Goal: Find specific page/section: Find specific page/section

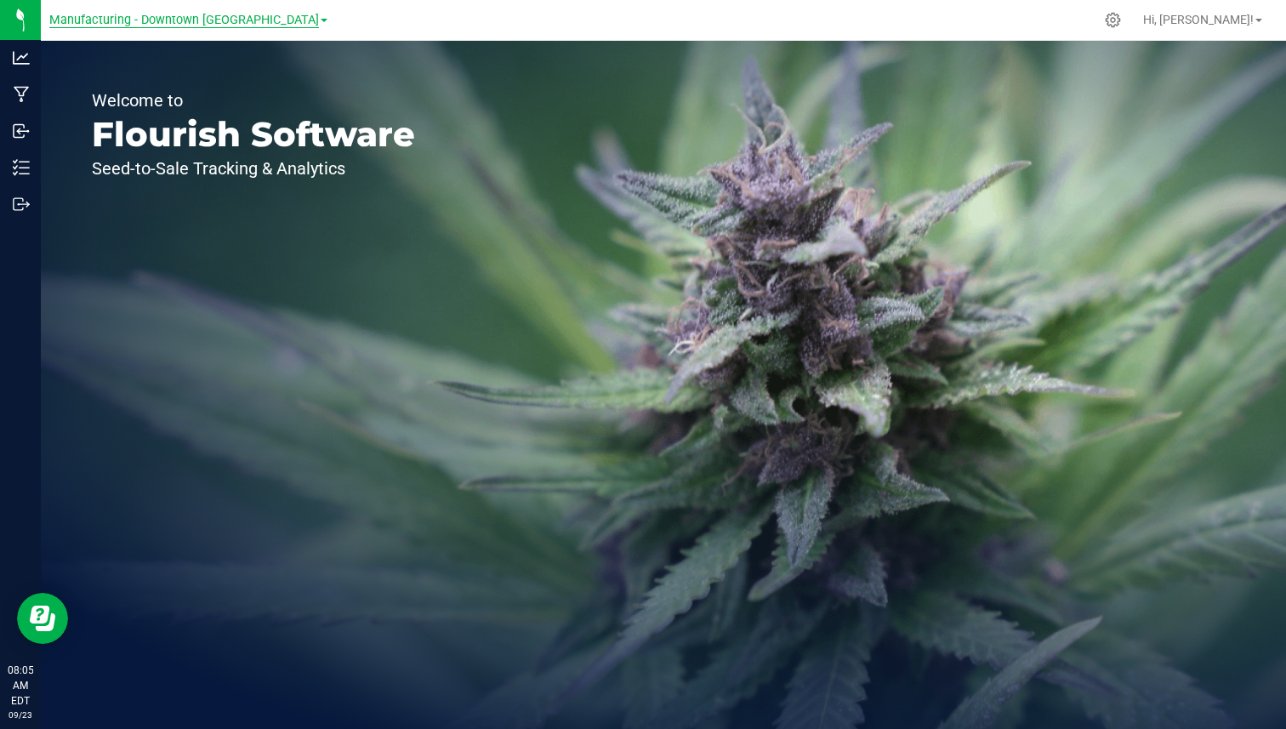
click at [160, 16] on span "Manufacturing - Downtown [GEOGRAPHIC_DATA]" at bounding box center [184, 20] width 270 height 15
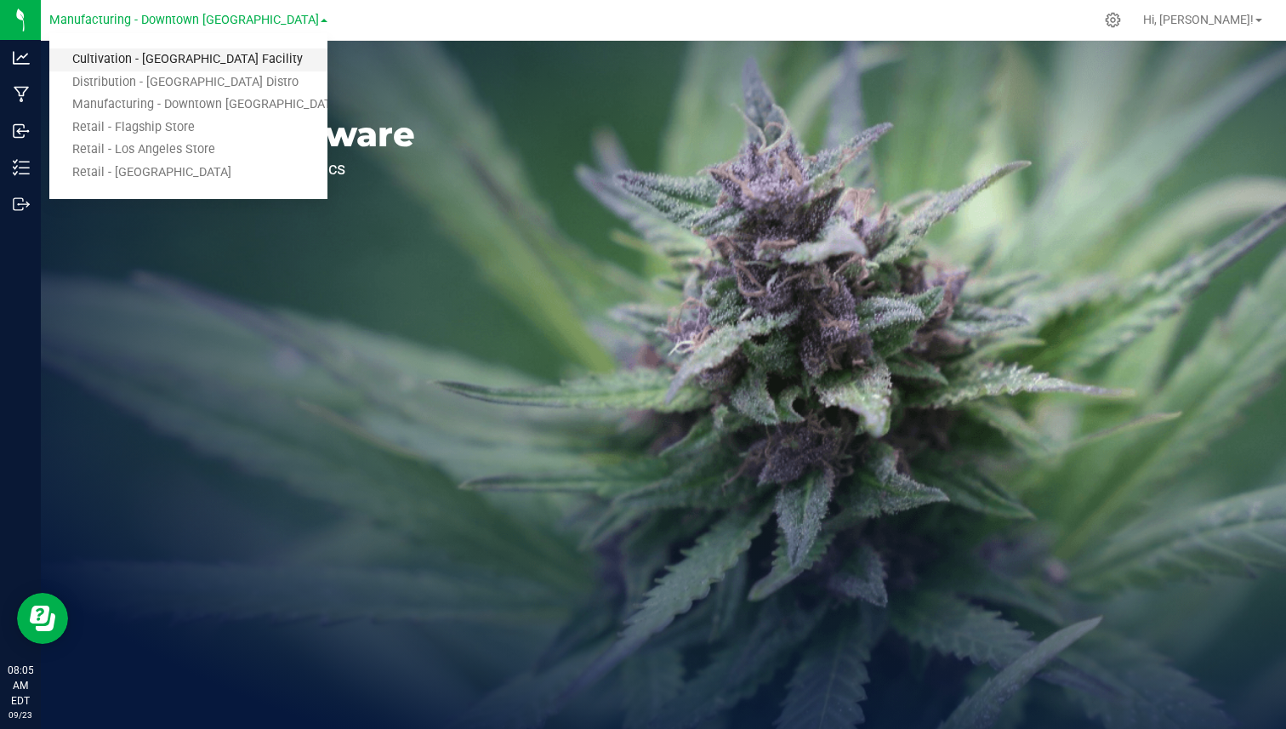
click at [145, 54] on link "Cultivation - [GEOGRAPHIC_DATA] Facility" at bounding box center [188, 59] width 278 height 23
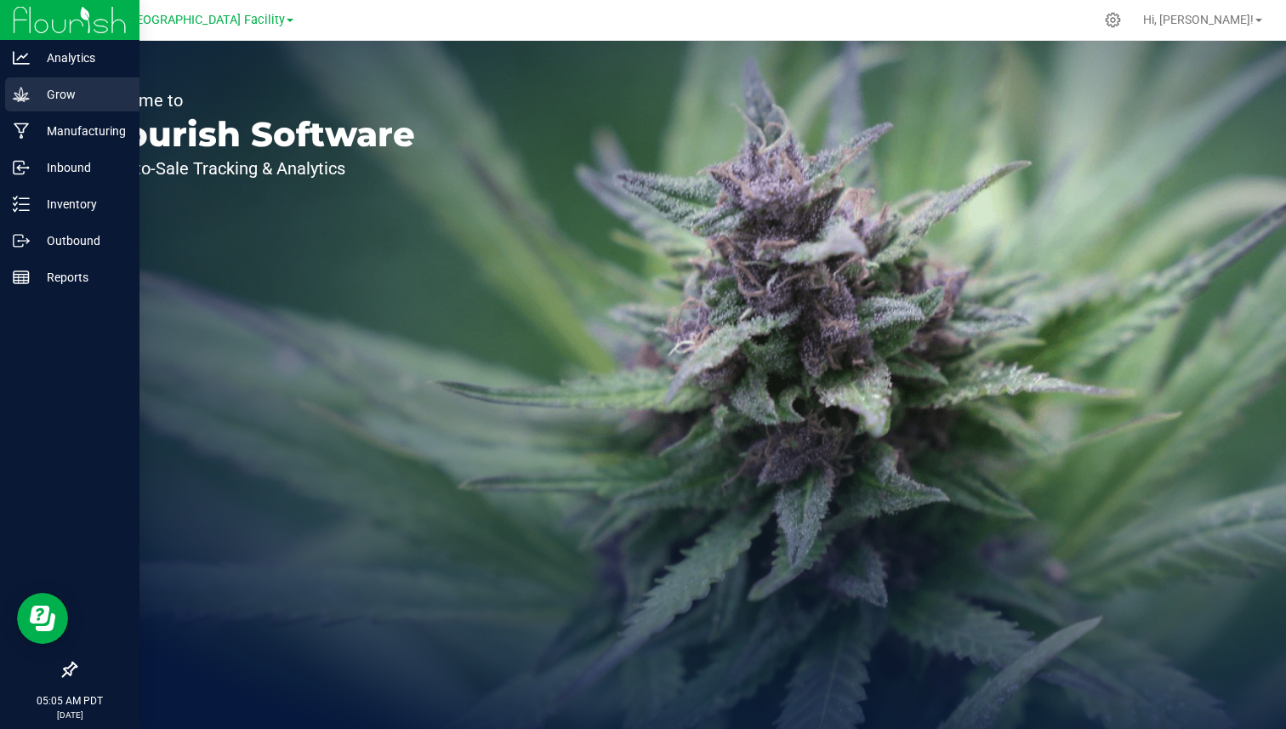
click at [37, 95] on p "Grow" at bounding box center [81, 94] width 102 height 20
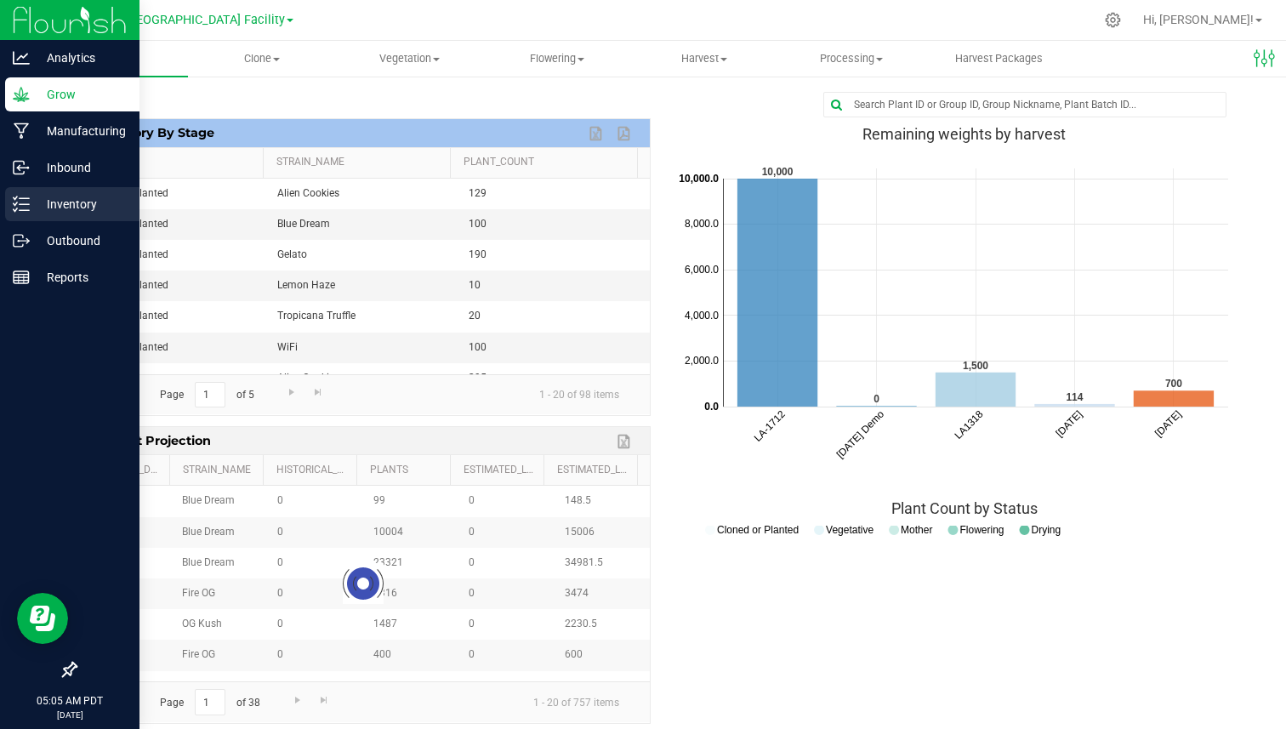
click at [30, 201] on p "Inventory" at bounding box center [81, 204] width 102 height 20
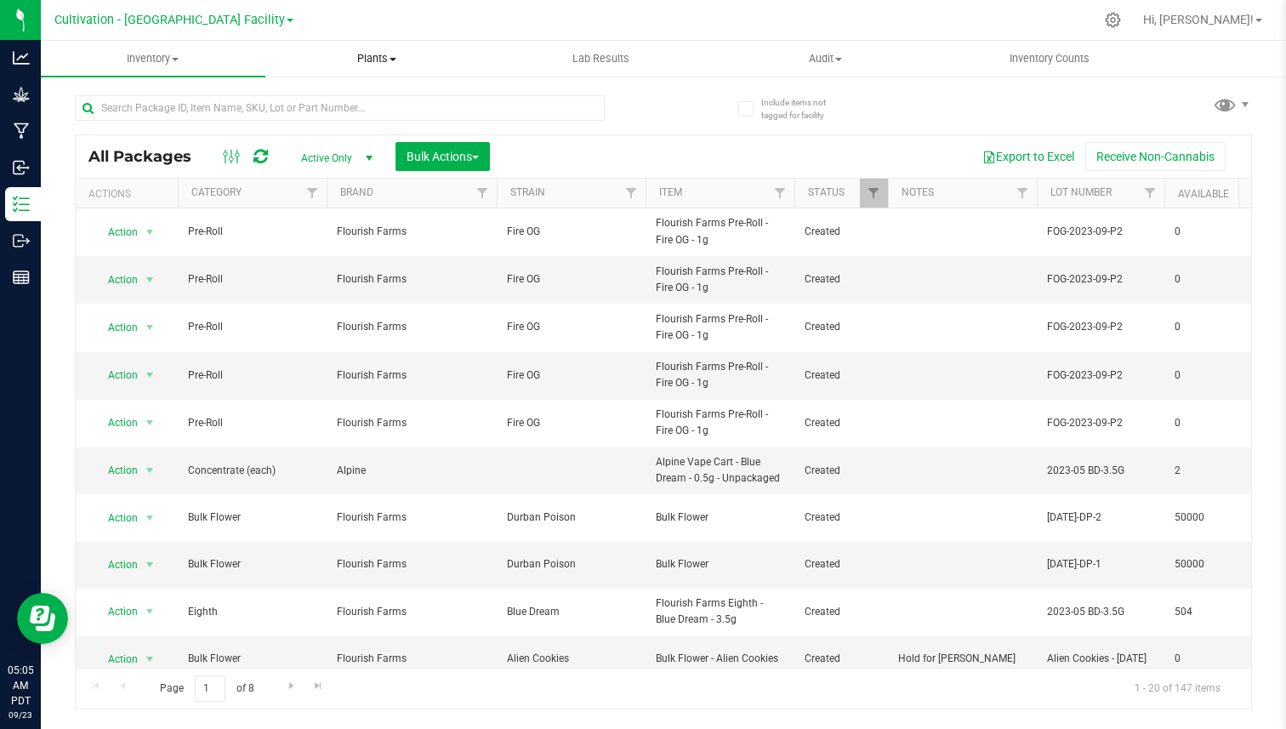
click at [391, 58] on span at bounding box center [393, 59] width 7 height 3
click at [334, 99] on span "All plants" at bounding box center [314, 102] width 98 height 14
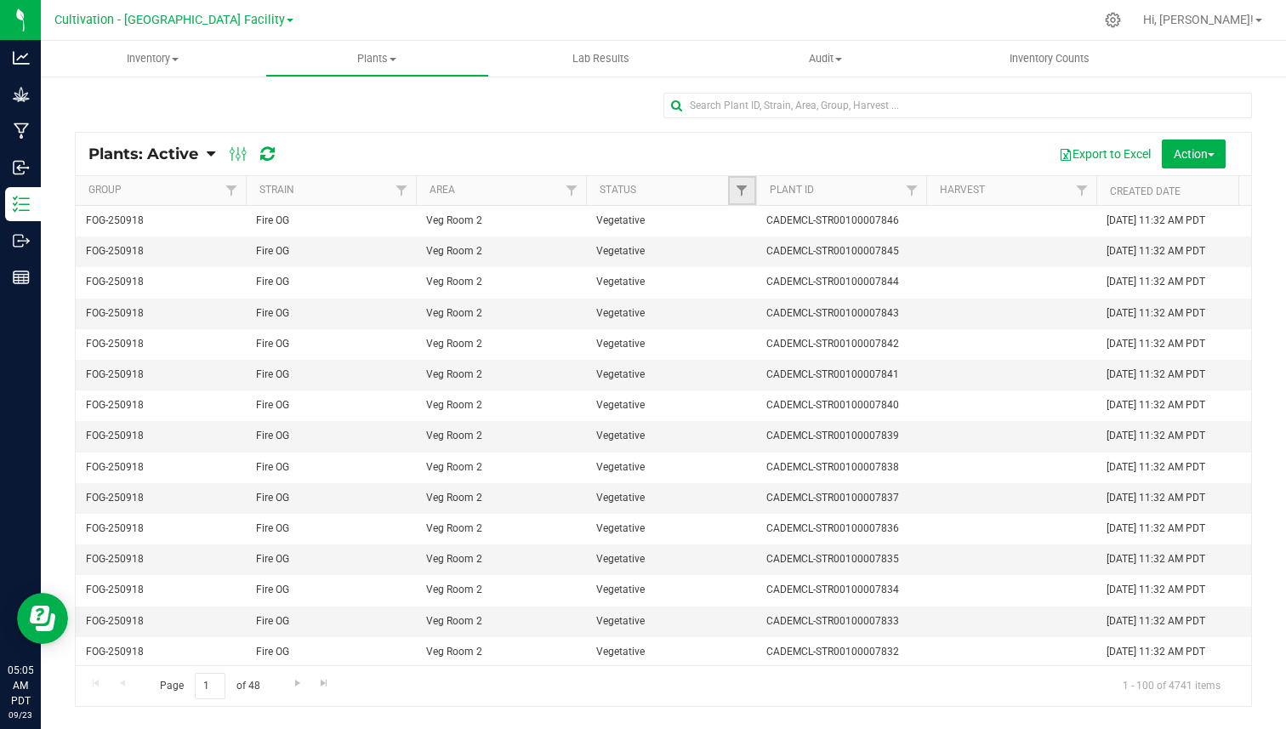
click at [750, 187] on link "Filter" at bounding box center [742, 190] width 28 height 29
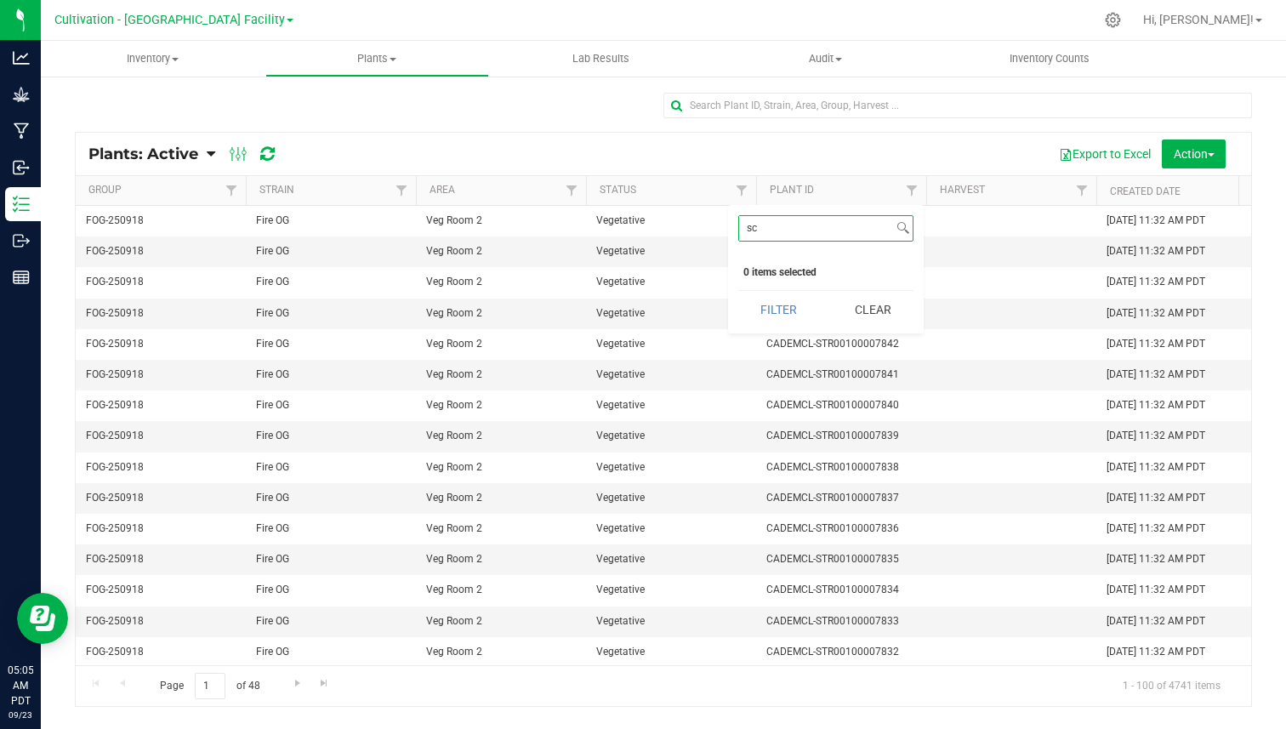
type input "sc"
